Goal: Information Seeking & Learning: Check status

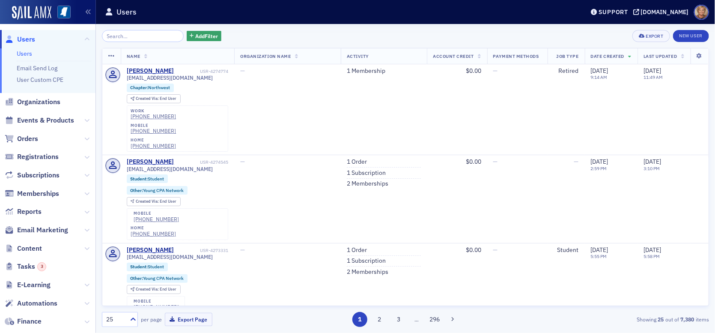
click at [126, 37] on input "search" at bounding box center [143, 36] width 82 height 12
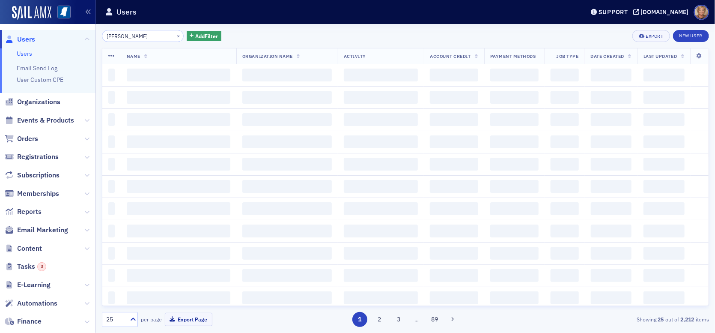
type input "[PERSON_NAME]"
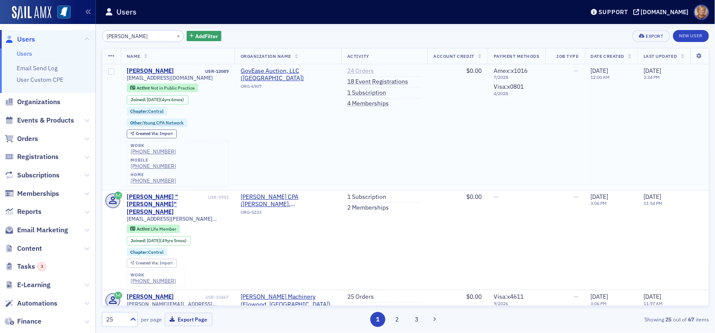
click at [355, 71] on link "24 Orders" at bounding box center [360, 71] width 27 height 8
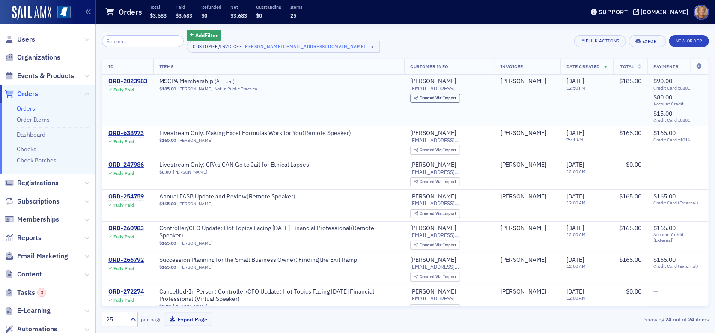
click at [138, 81] on div "ORD-2023983" at bounding box center [127, 82] width 39 height 8
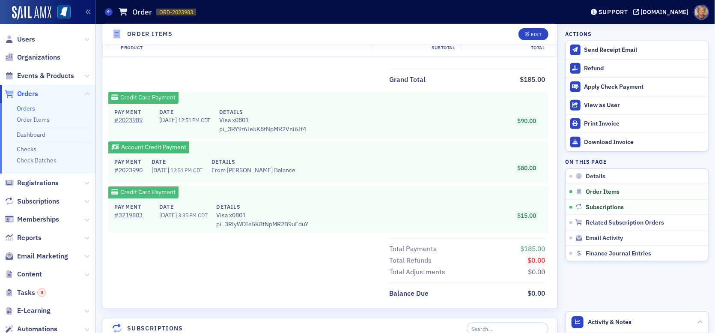
scroll to position [428, 0]
